Goal: Feedback & Contribution: Leave review/rating

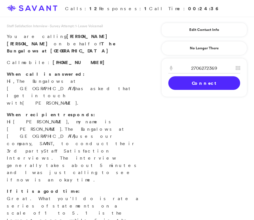
click at [195, 83] on link "Connect" at bounding box center [205, 83] width 72 height 14
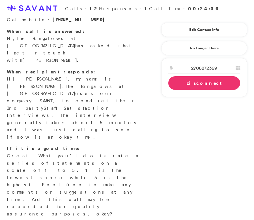
scroll to position [43, 0]
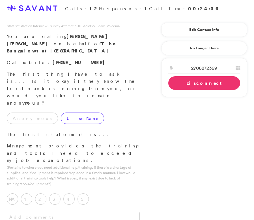
click at [61, 112] on label "Use Name" at bounding box center [82, 117] width 43 height 11
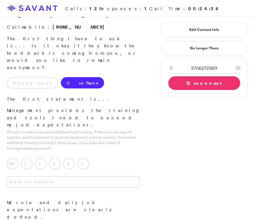
scroll to position [37, 0]
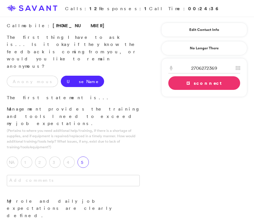
click at [82, 156] on label "5" at bounding box center [83, 161] width 11 height 11
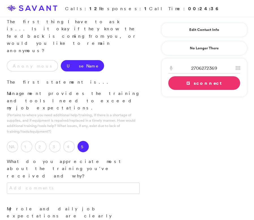
scroll to position [54, 0]
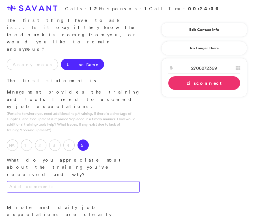
click at [86, 181] on textarea at bounding box center [73, 186] width 133 height 11
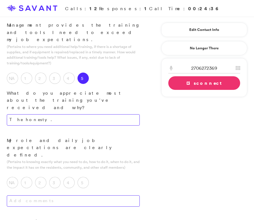
scroll to position [127, 0]
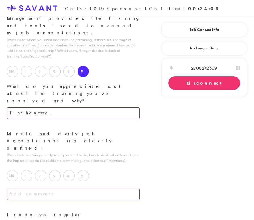
type textarea "The honesty."
click at [93, 188] on textarea at bounding box center [73, 193] width 133 height 11
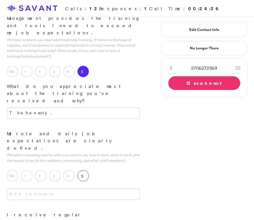
click at [84, 170] on label "5" at bounding box center [83, 175] width 11 height 11
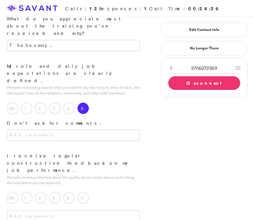
scroll to position [196, 0]
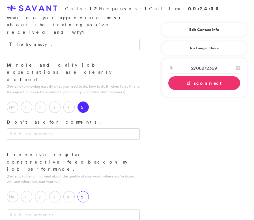
click at [85, 191] on label "5" at bounding box center [83, 196] width 11 height 11
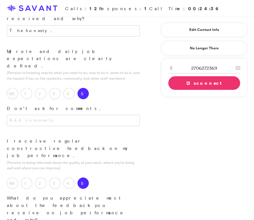
scroll to position [212, 0]
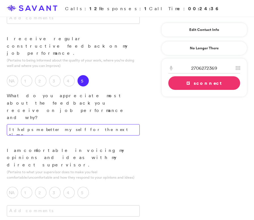
scroll to position [312, 0]
type textarea "It helps me better myself for the next time."
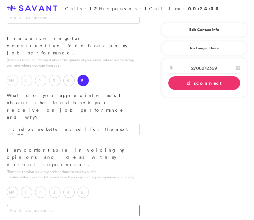
click at [95, 205] on textarea at bounding box center [73, 210] width 133 height 11
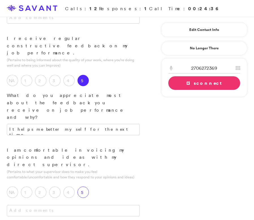
click at [83, 186] on label "5" at bounding box center [83, 191] width 11 height 11
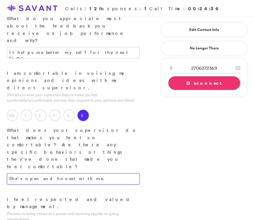
scroll to position [389, 0]
type textarea "She's open and honest with me."
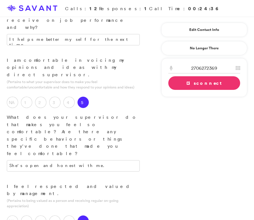
scroll to position [403, 0]
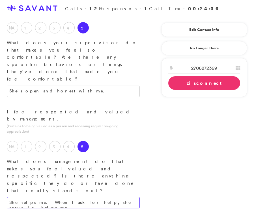
scroll to position [477, 0]
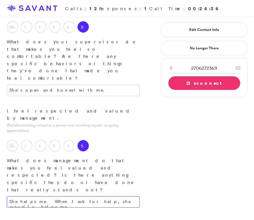
type textarea "She helps me. When I ask for help, she actually helps me."
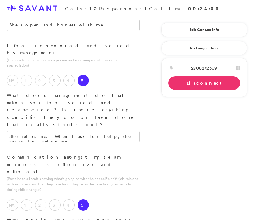
scroll to position [543, 0]
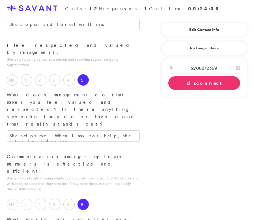
type textarea "The humor we have together. We have a good sense of humor between the three of …"
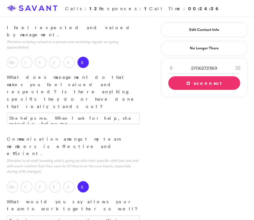
scroll to position [577, 0]
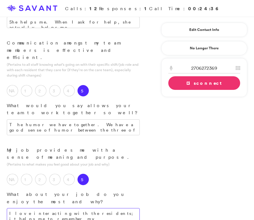
scroll to position [658, 0]
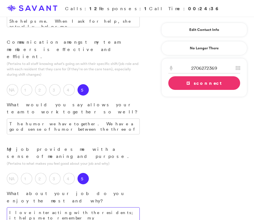
type textarea "I love interacting with the residents; it helps me to remember my grandparents …"
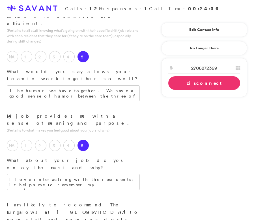
scroll to position [691, 0]
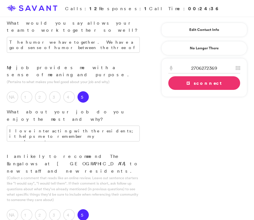
scroll to position [755, 0]
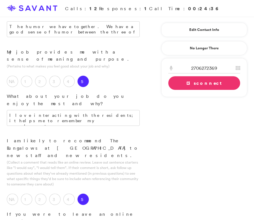
type textarea "It's a great place, a friendly environment to work in."
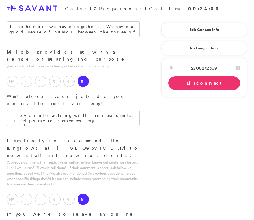
drag, startPoint x: 44, startPoint y: 144, endPoint x: 38, endPoint y: 143, distance: 5.7
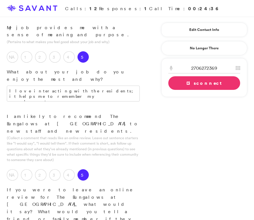
scroll to position [801, 0]
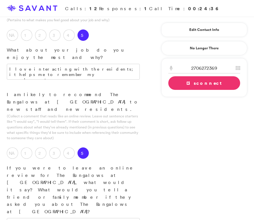
type textarea "I love cooking; both the cooking and the Bungalows at [GEOGRAPHIC_DATA] are not…"
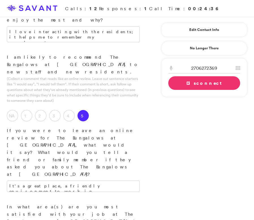
scroll to position [839, 0]
type textarea "I have only been there for a month and haven't found anything."
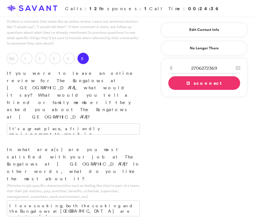
scroll to position [896, 0]
click at [194, 84] on link "Disconnect" at bounding box center [205, 83] width 72 height 14
